Goal: Information Seeking & Learning: Learn about a topic

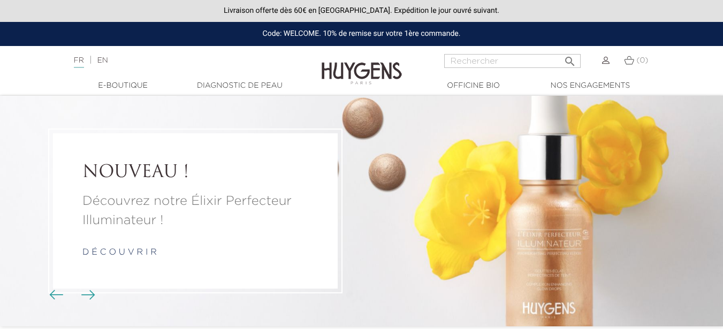
click at [135, 253] on link "d é c o u v r i r" at bounding box center [119, 252] width 74 height 9
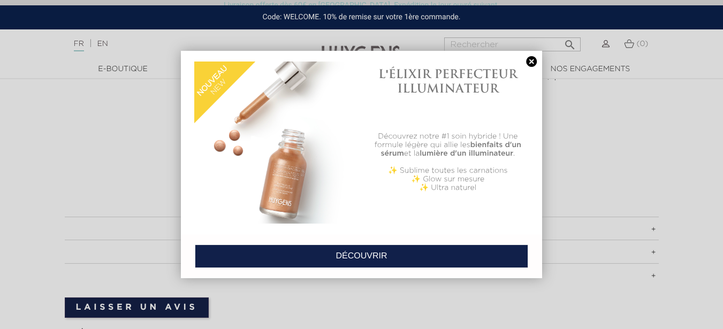
scroll to position [589, 0]
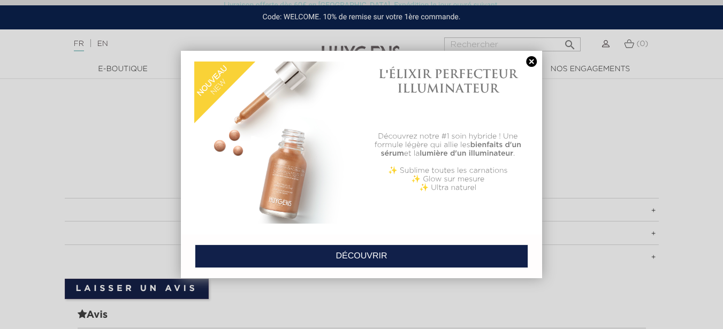
click at [528, 60] on link at bounding box center [531, 61] width 15 height 11
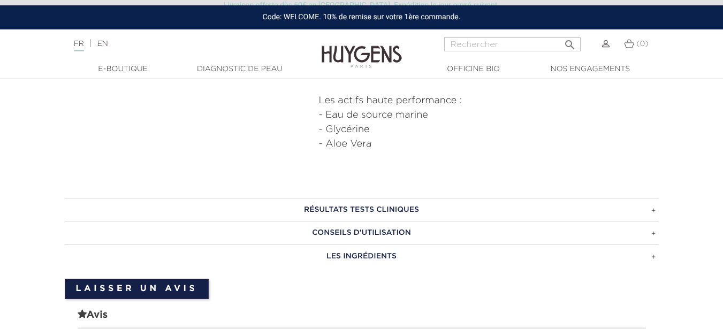
click at [653, 234] on h3 "CONSEILS D'UTILISATION" at bounding box center [362, 233] width 594 height 24
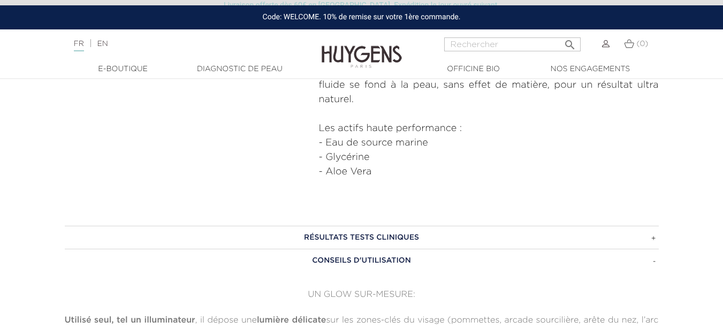
scroll to position [482, 0]
